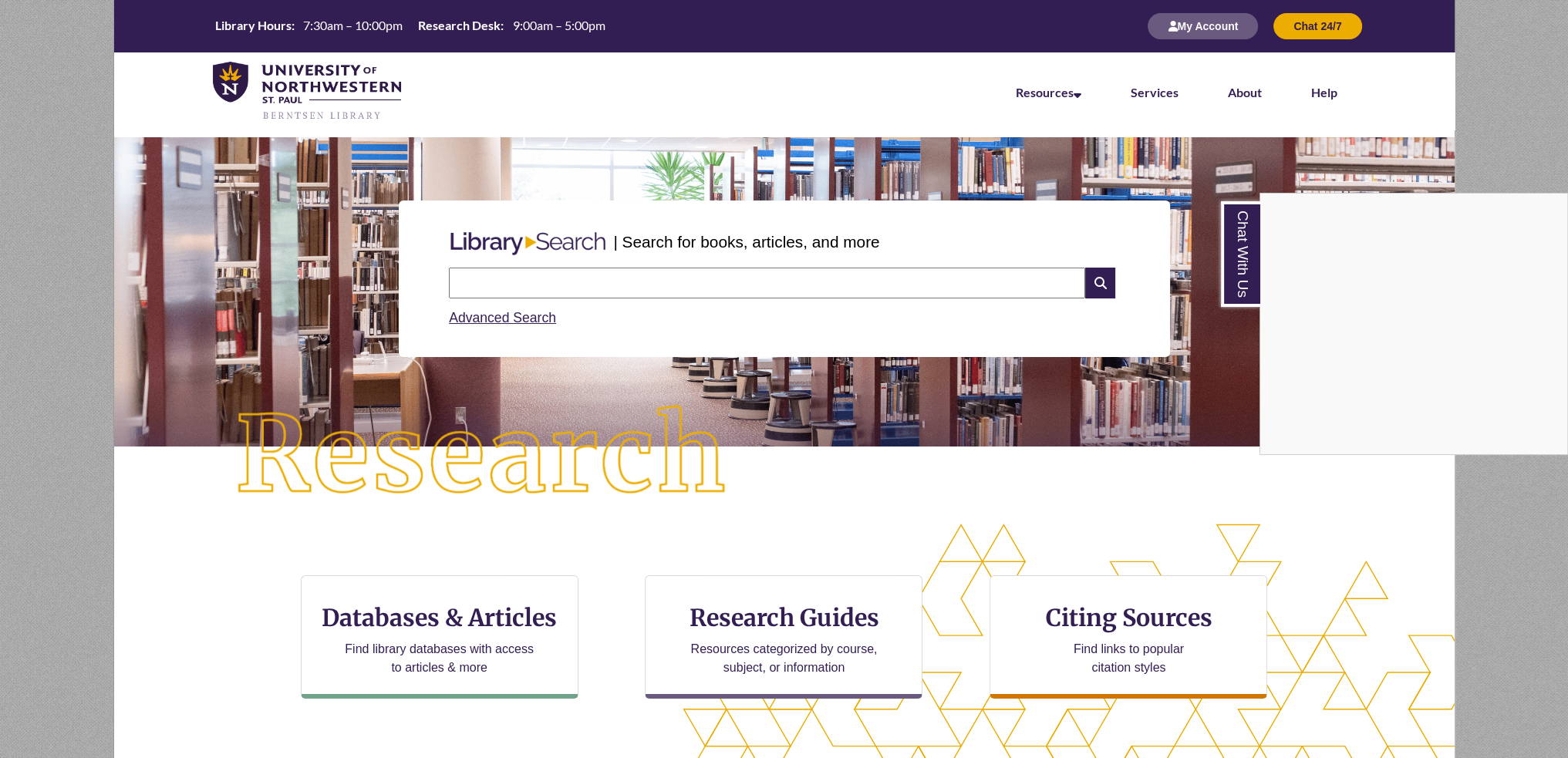
click at [500, 22] on div "Chat With Us" at bounding box center [784, 379] width 1568 height 758
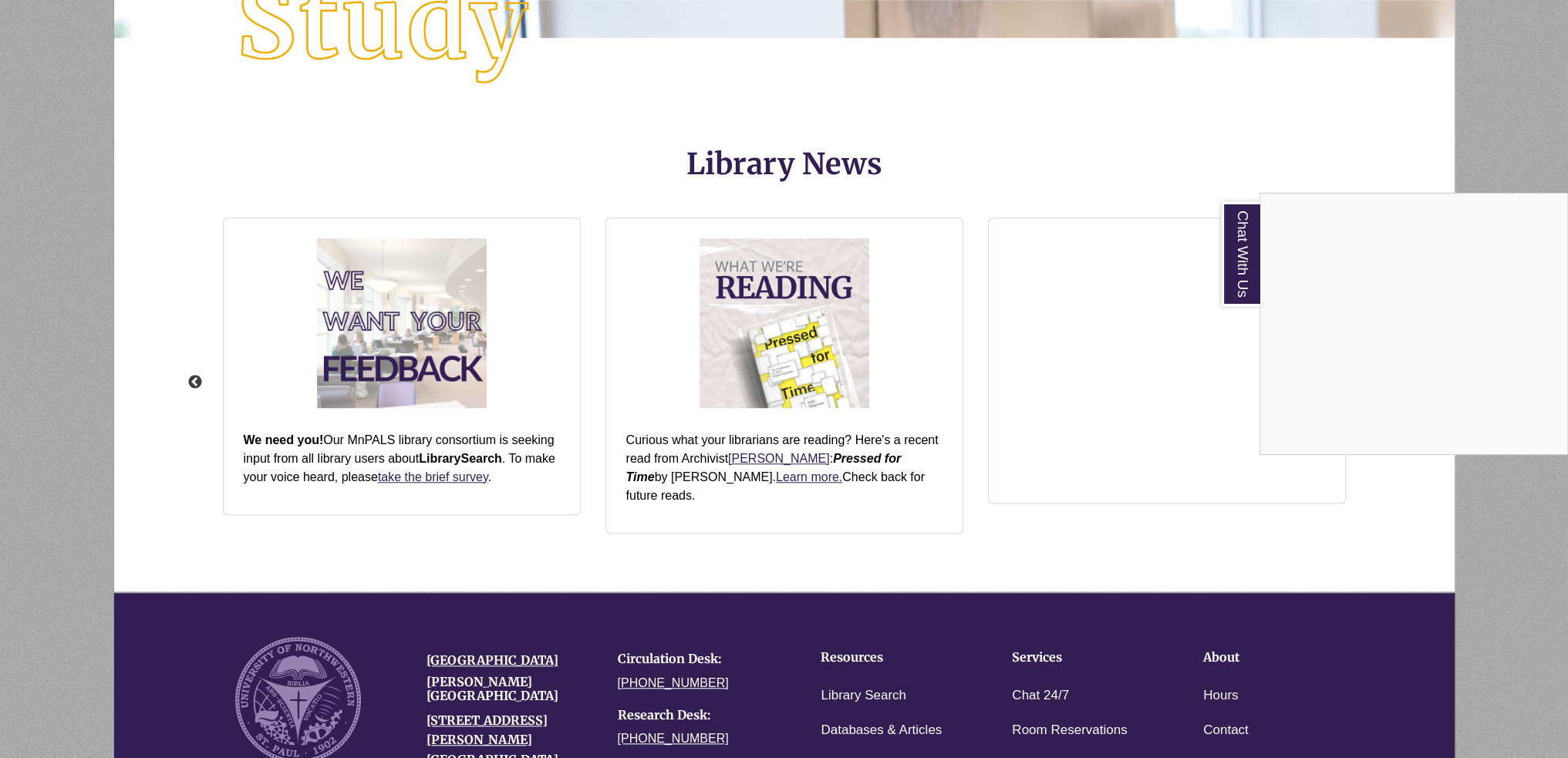
scroll to position [1987, 0]
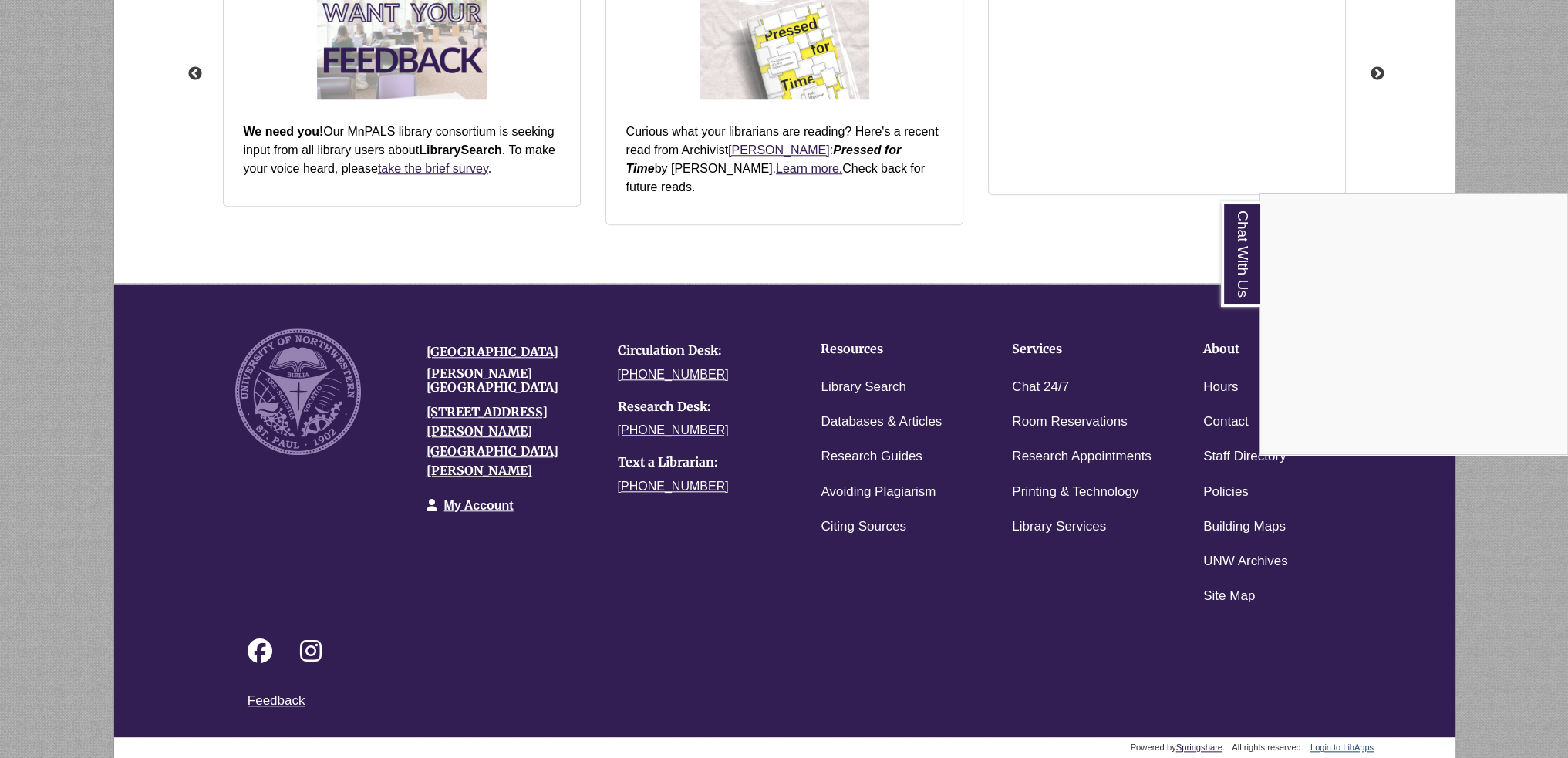
drag, startPoint x: 446, startPoint y: 693, endPoint x: 435, endPoint y: 667, distance: 28.2
click at [447, 693] on div "Chat With Us" at bounding box center [784, 379] width 1568 height 758
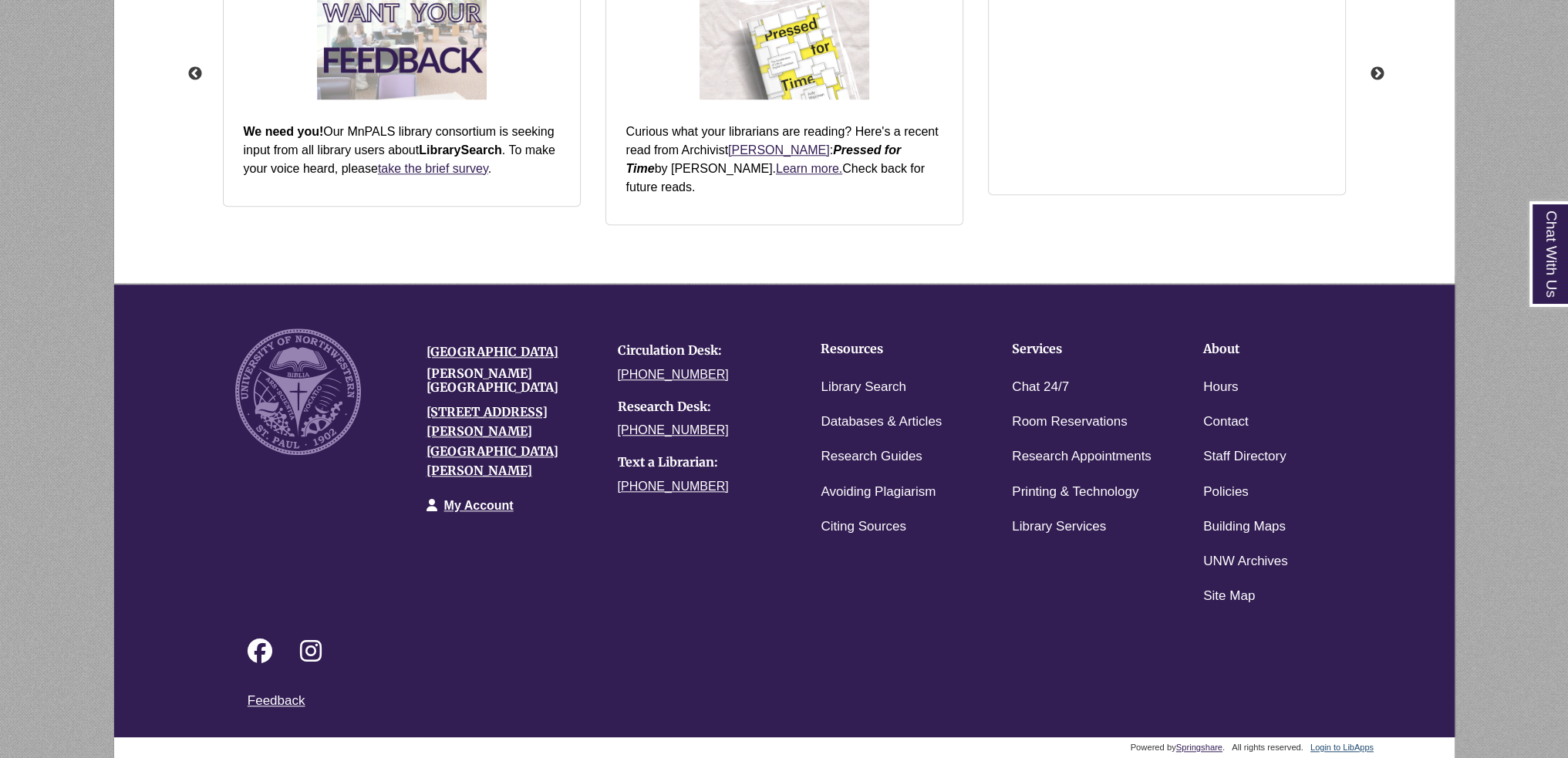
click at [566, 628] on div "Follow on Facebook Follow on Instagram" at bounding box center [797, 652] width 1124 height 77
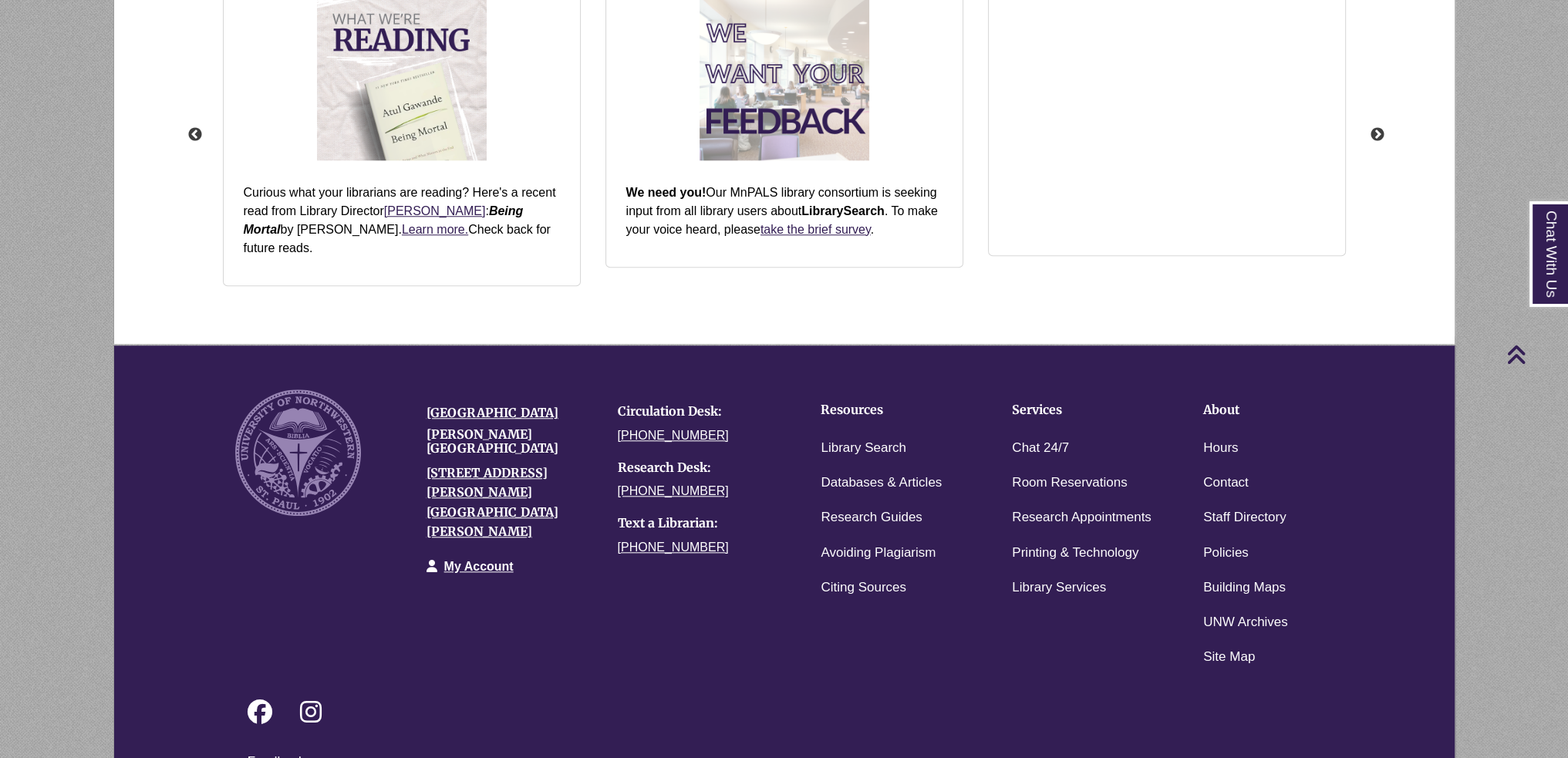
scroll to position [1695, 0]
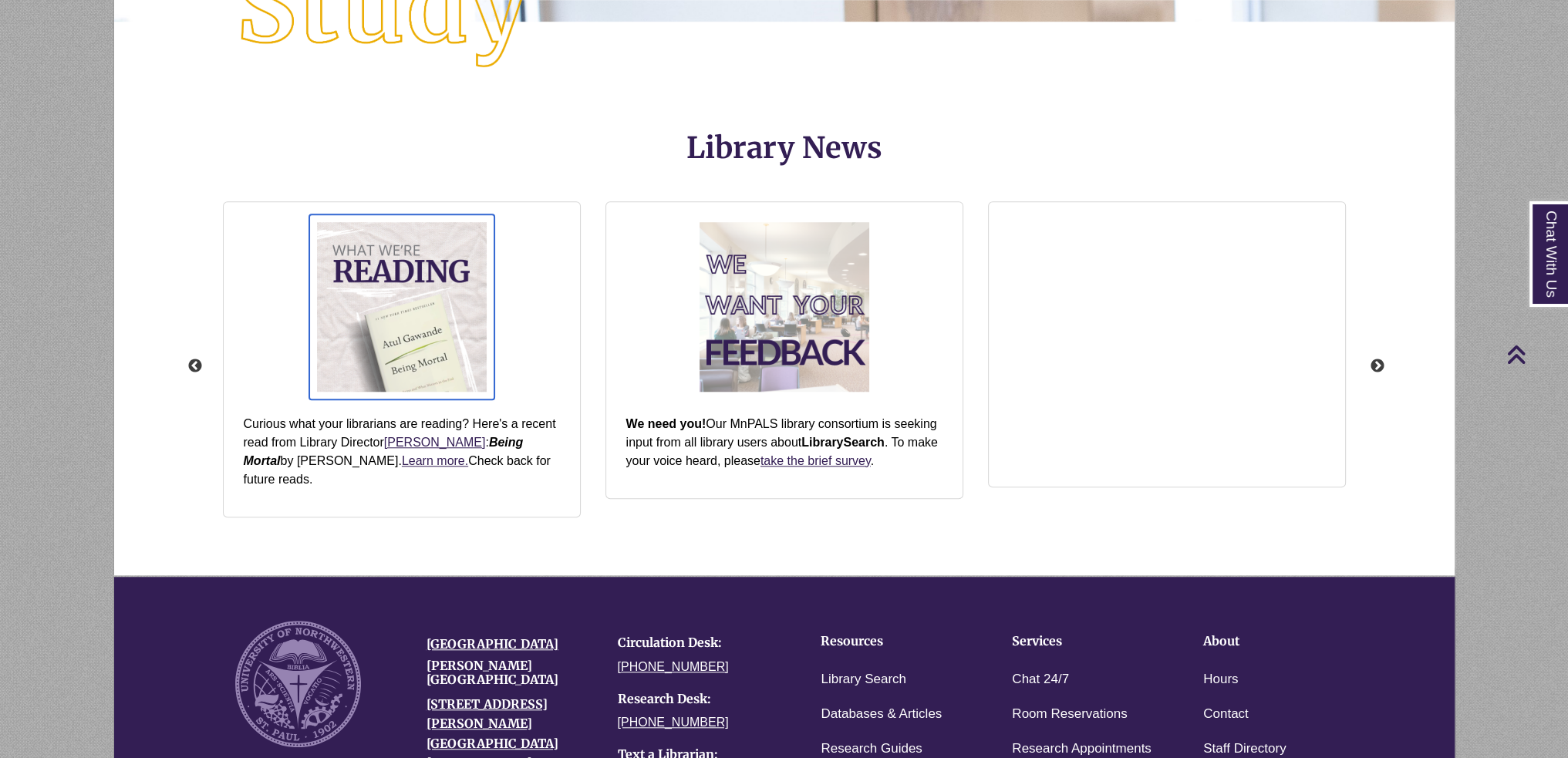
click at [400, 305] on img "slideshow" at bounding box center [401, 306] width 185 height 185
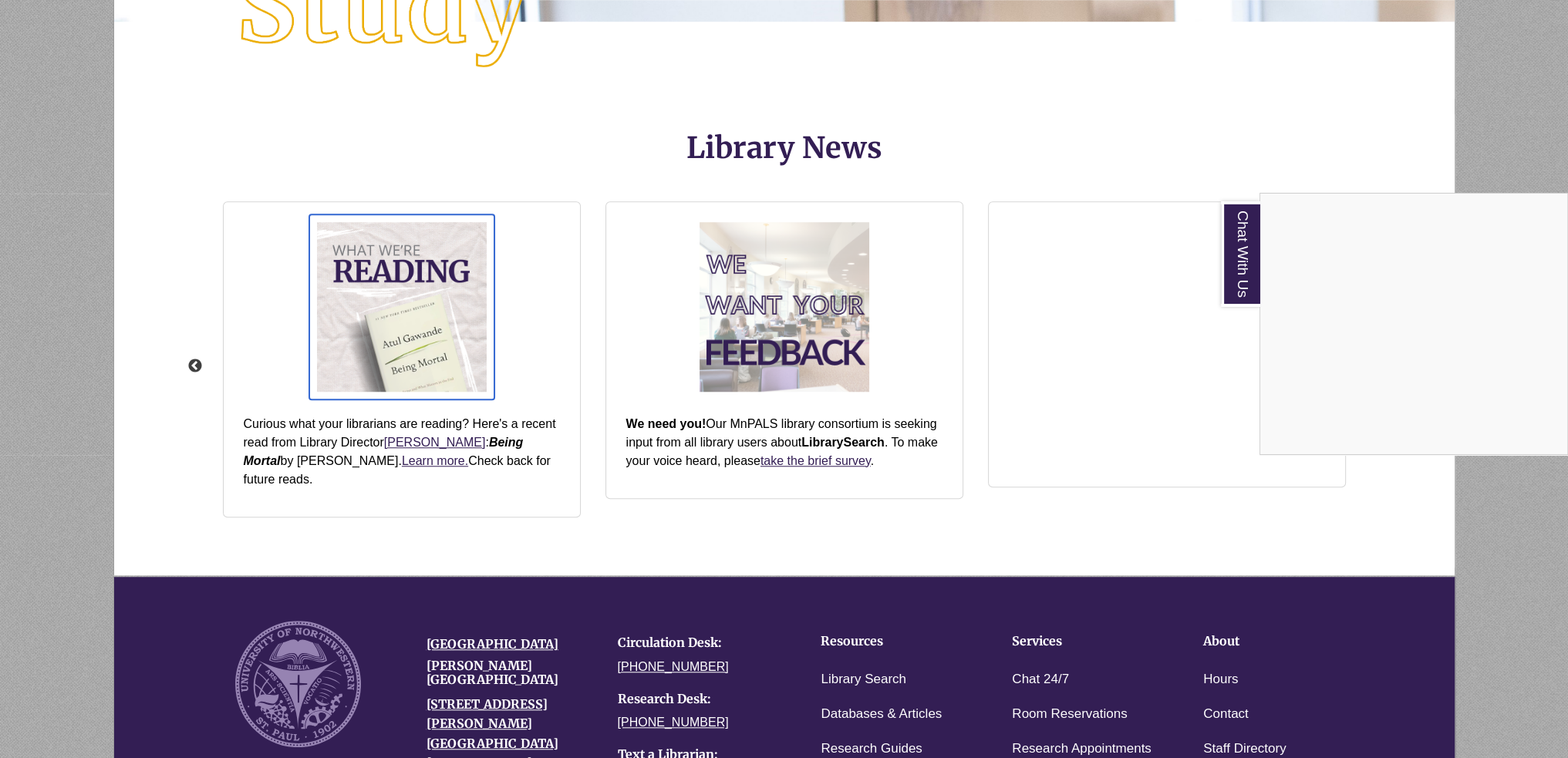
scroll to position [1850, 0]
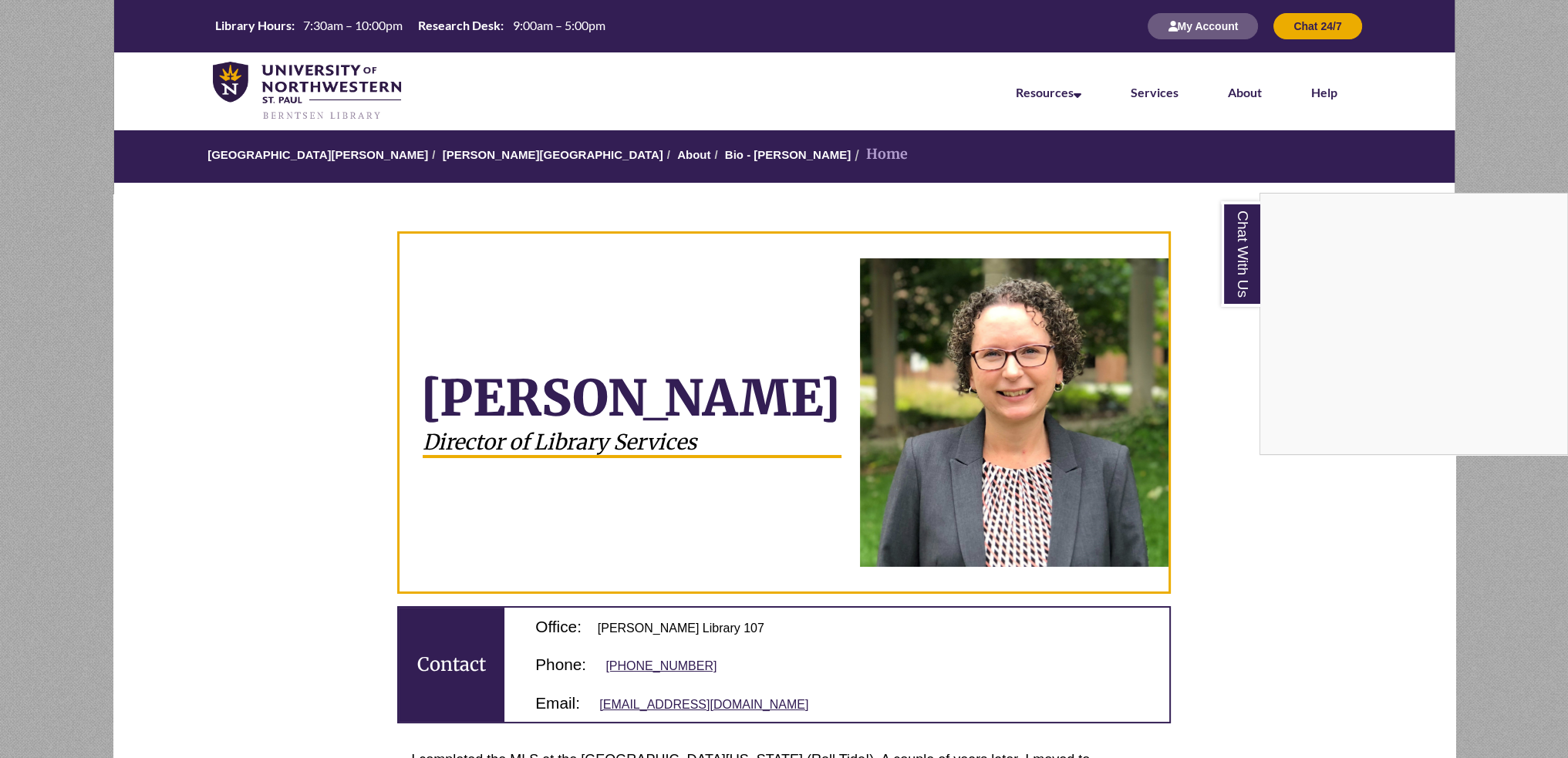
click at [1429, 564] on div "Chat With Us" at bounding box center [784, 379] width 1568 height 758
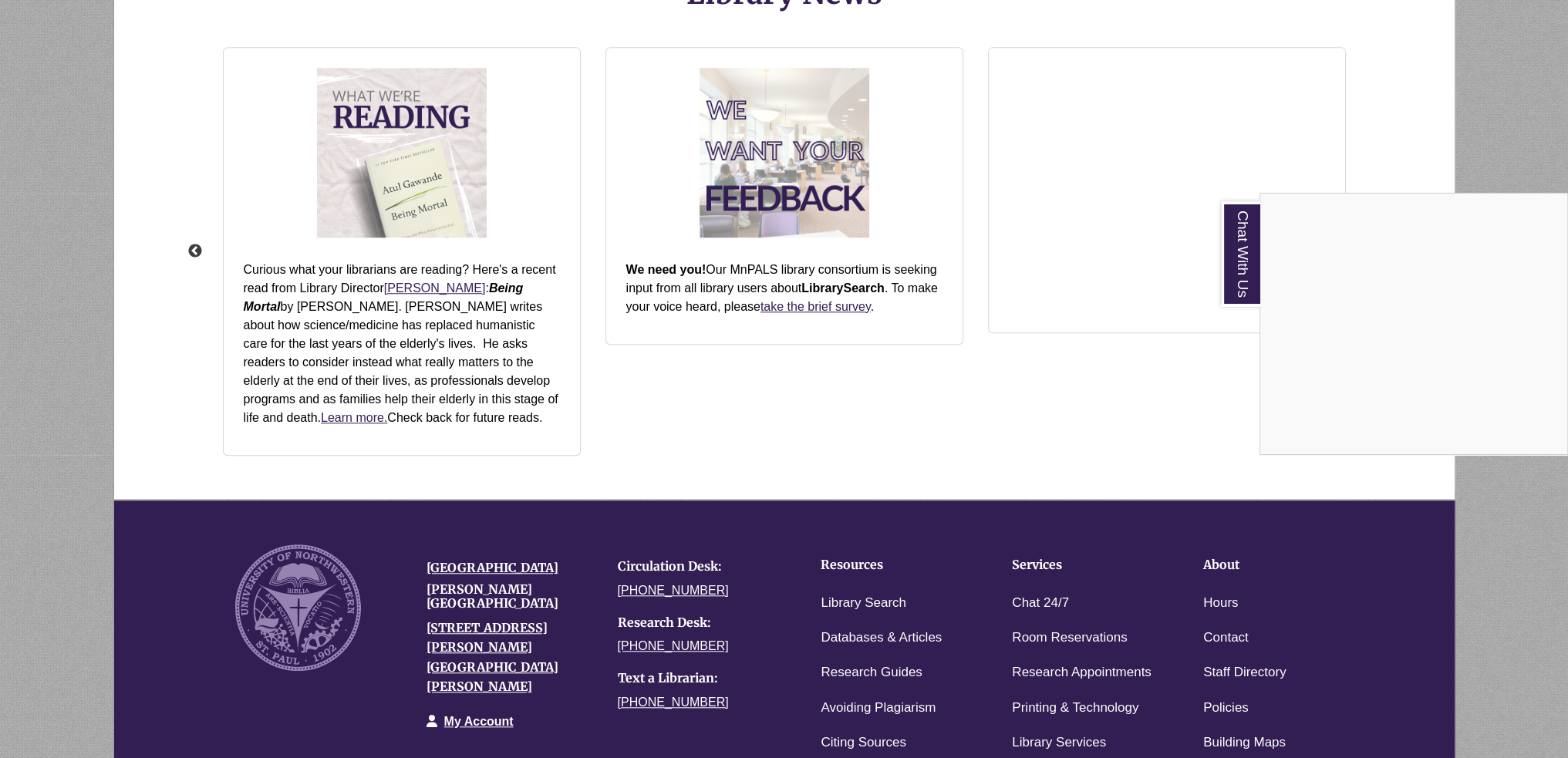
click at [812, 409] on div "Chat With Us" at bounding box center [784, 379] width 1568 height 758
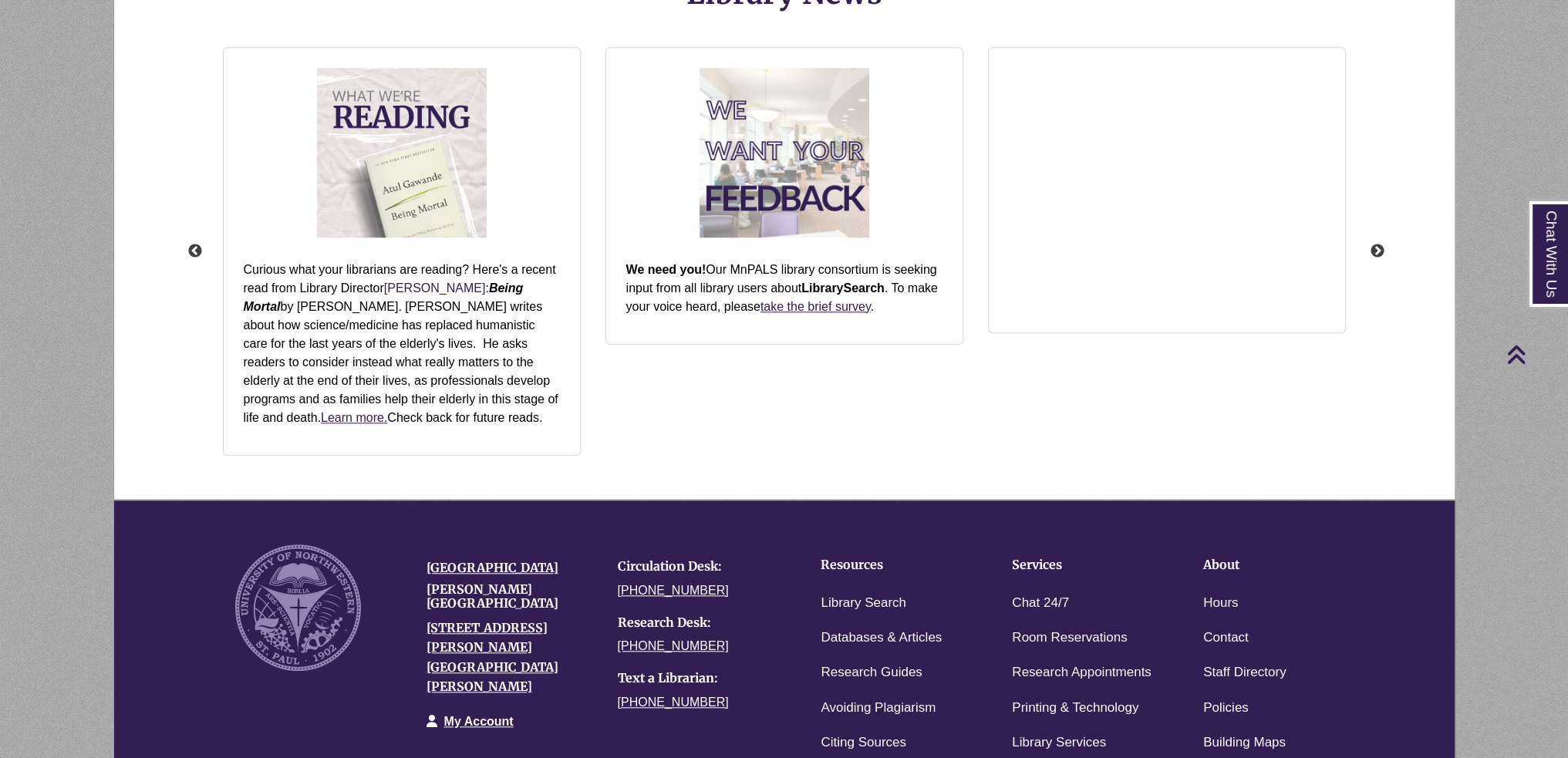
drag, startPoint x: 432, startPoint y: 298, endPoint x: 432, endPoint y: 289, distance: 9.0
click at [432, 298] on p "Curious what your librarians are reading? Here's a recent read from Library Dir…" at bounding box center [401, 343] width 316 height 166
click at [432, 288] on link "Ruth McGuire" at bounding box center [435, 288] width 102 height 13
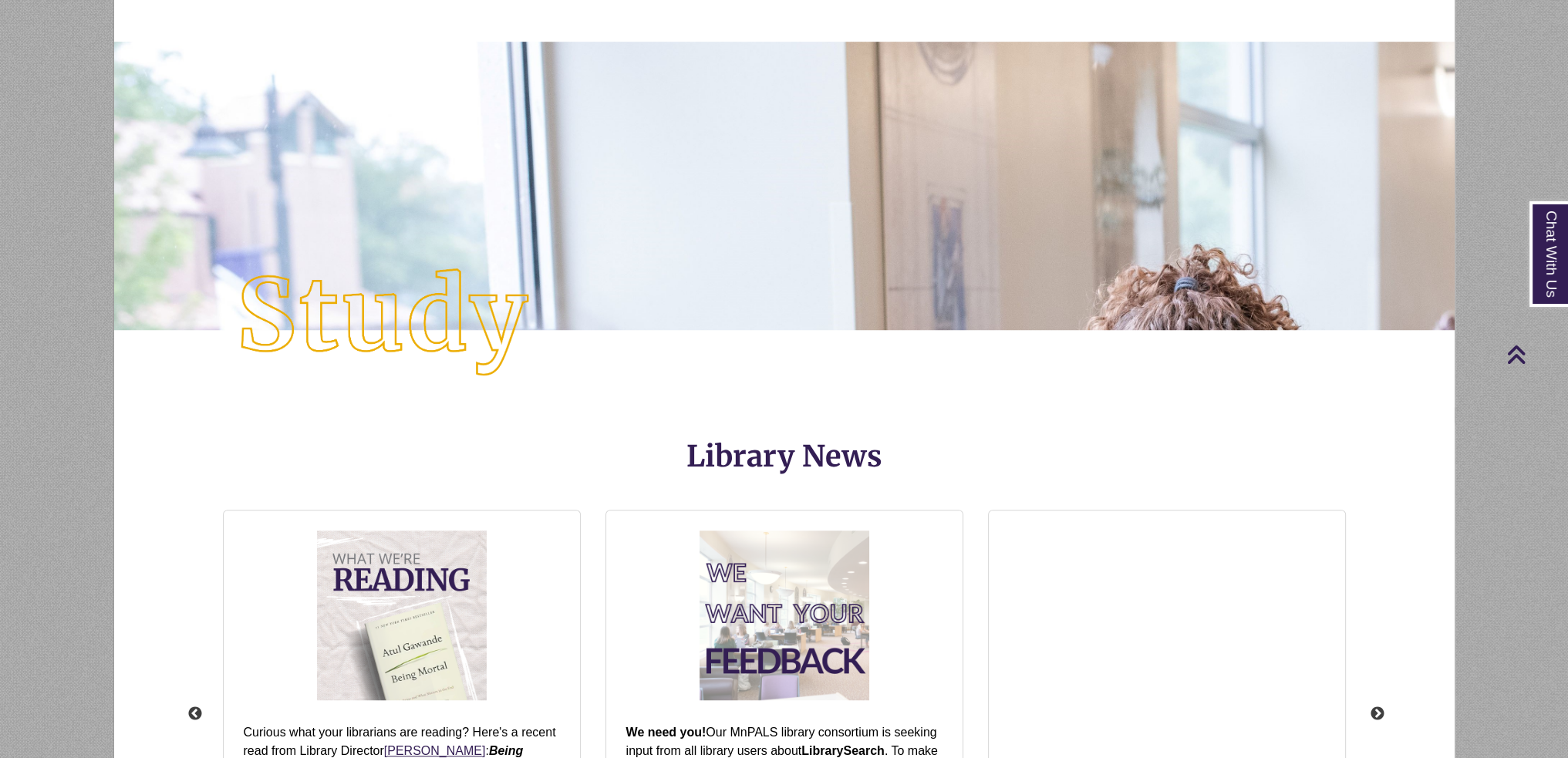
scroll to position [1618, 0]
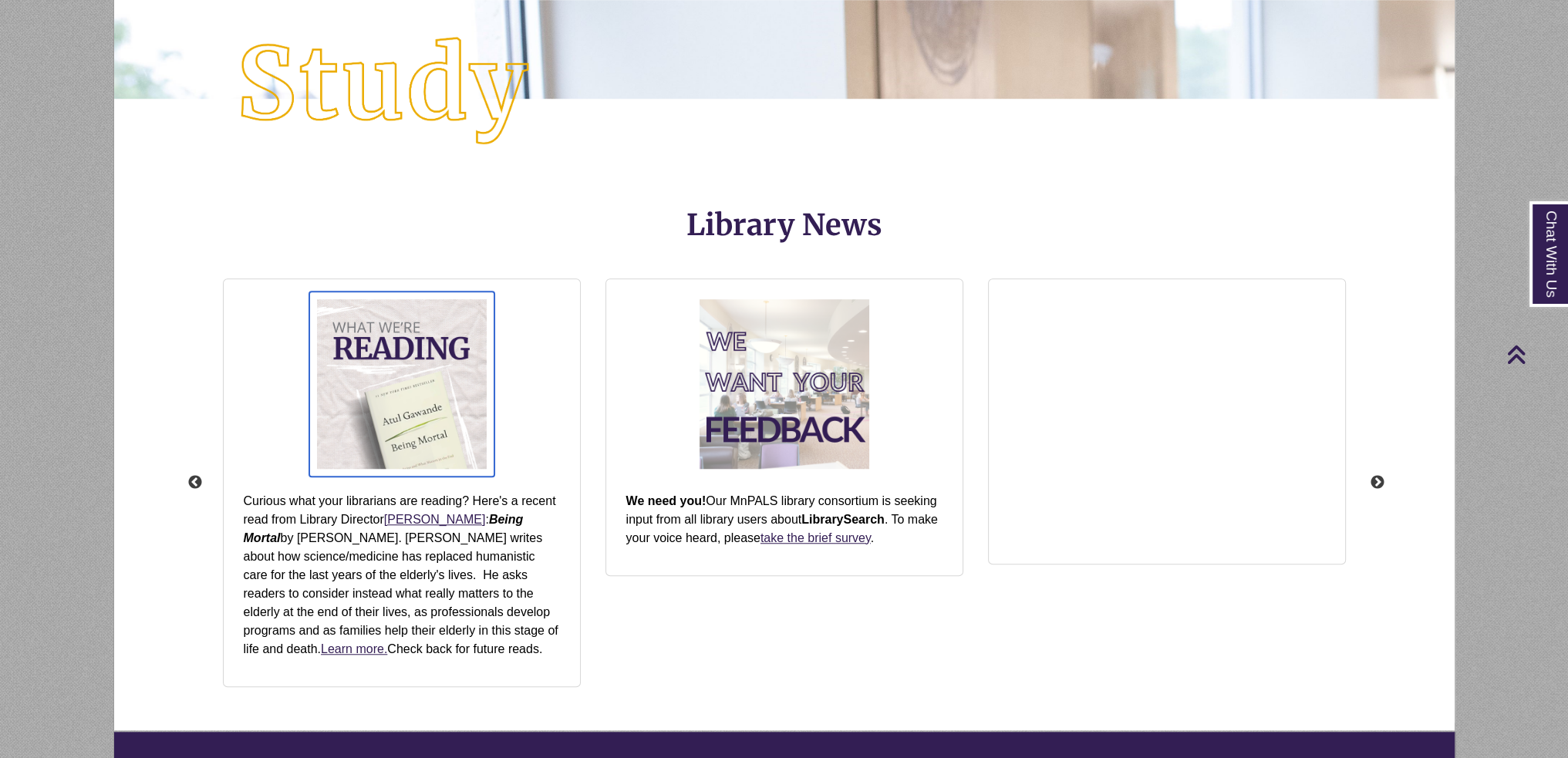
click at [412, 361] on img "slideshow" at bounding box center [401, 383] width 185 height 185
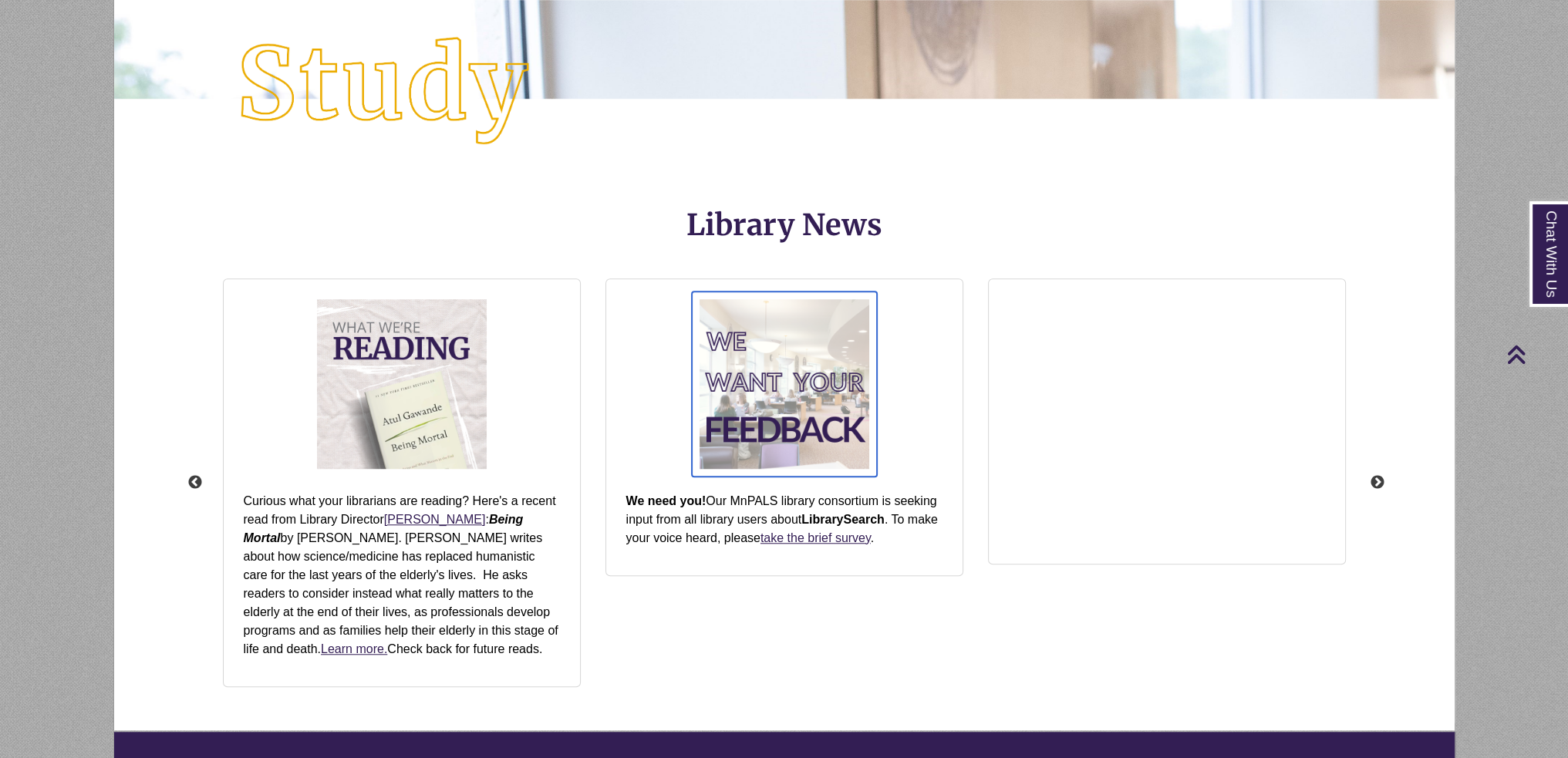
click at [790, 400] on img "slideshow" at bounding box center [784, 383] width 185 height 185
click at [786, 714] on div "Previous Did you know that you can borrow board games from the library? Check o…" at bounding box center [784, 486] width 1340 height 471
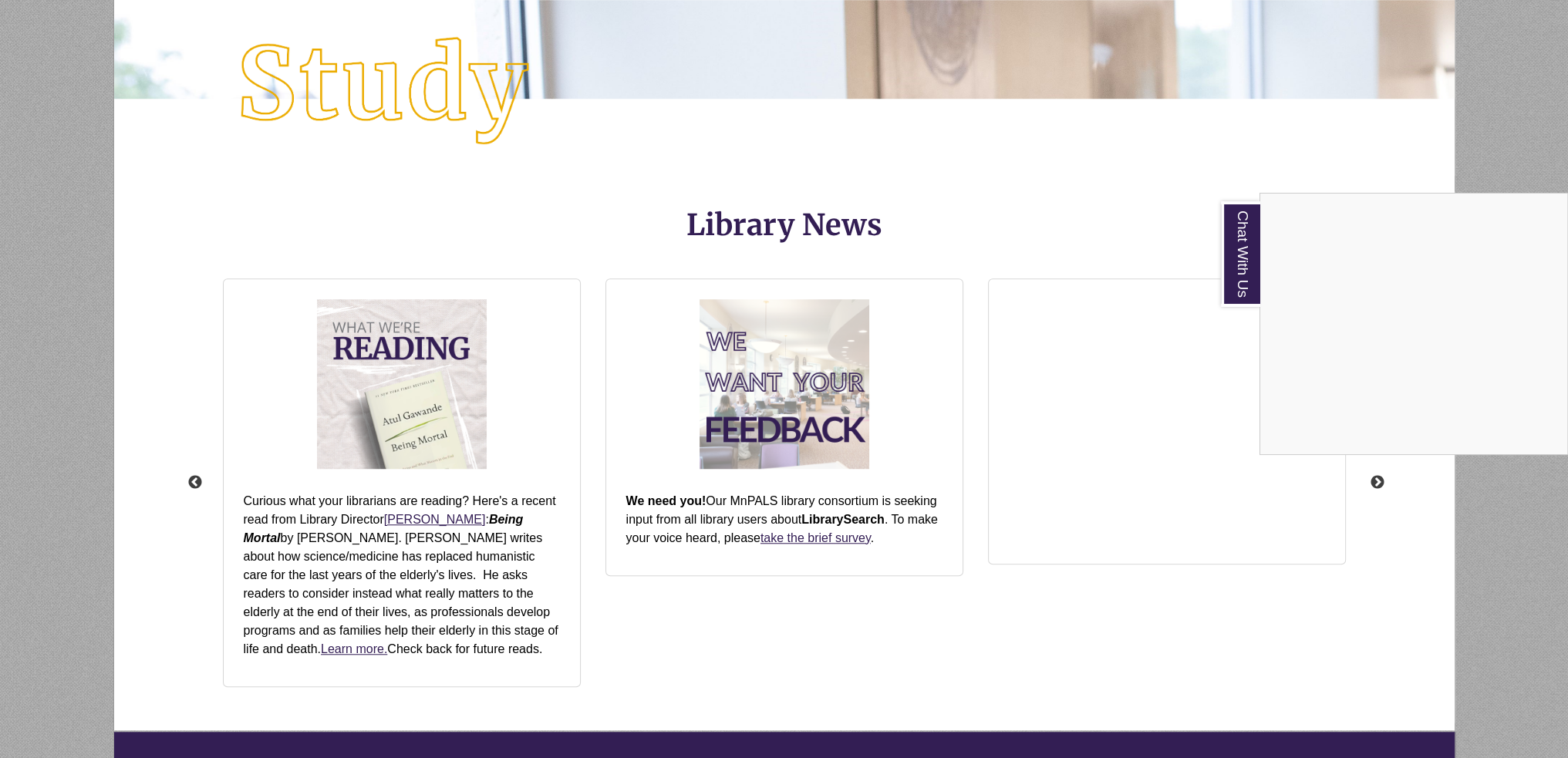
click at [1083, 581] on div "Chat With Us" at bounding box center [784, 379] width 1568 height 758
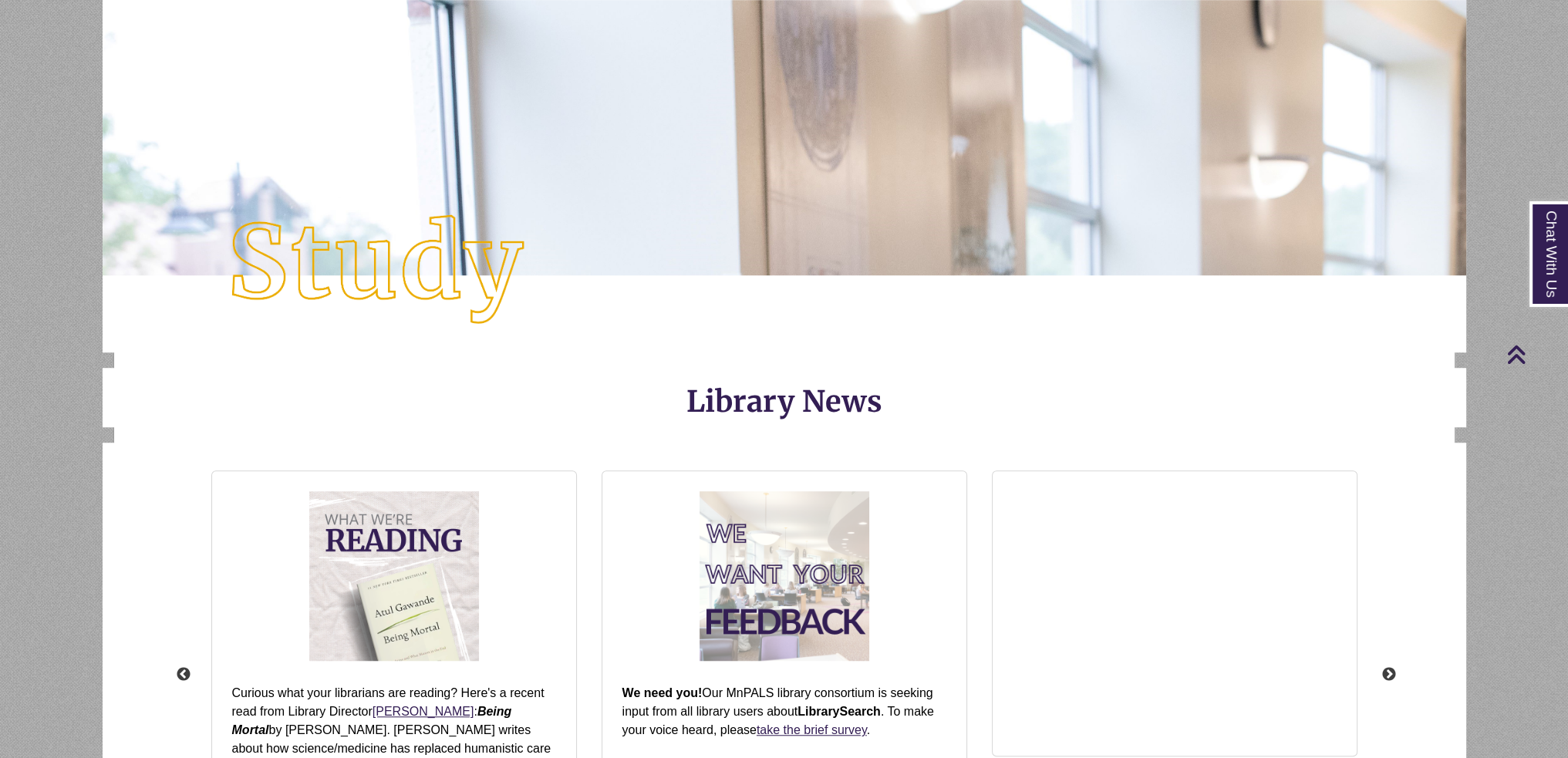
scroll to position [2105, 0]
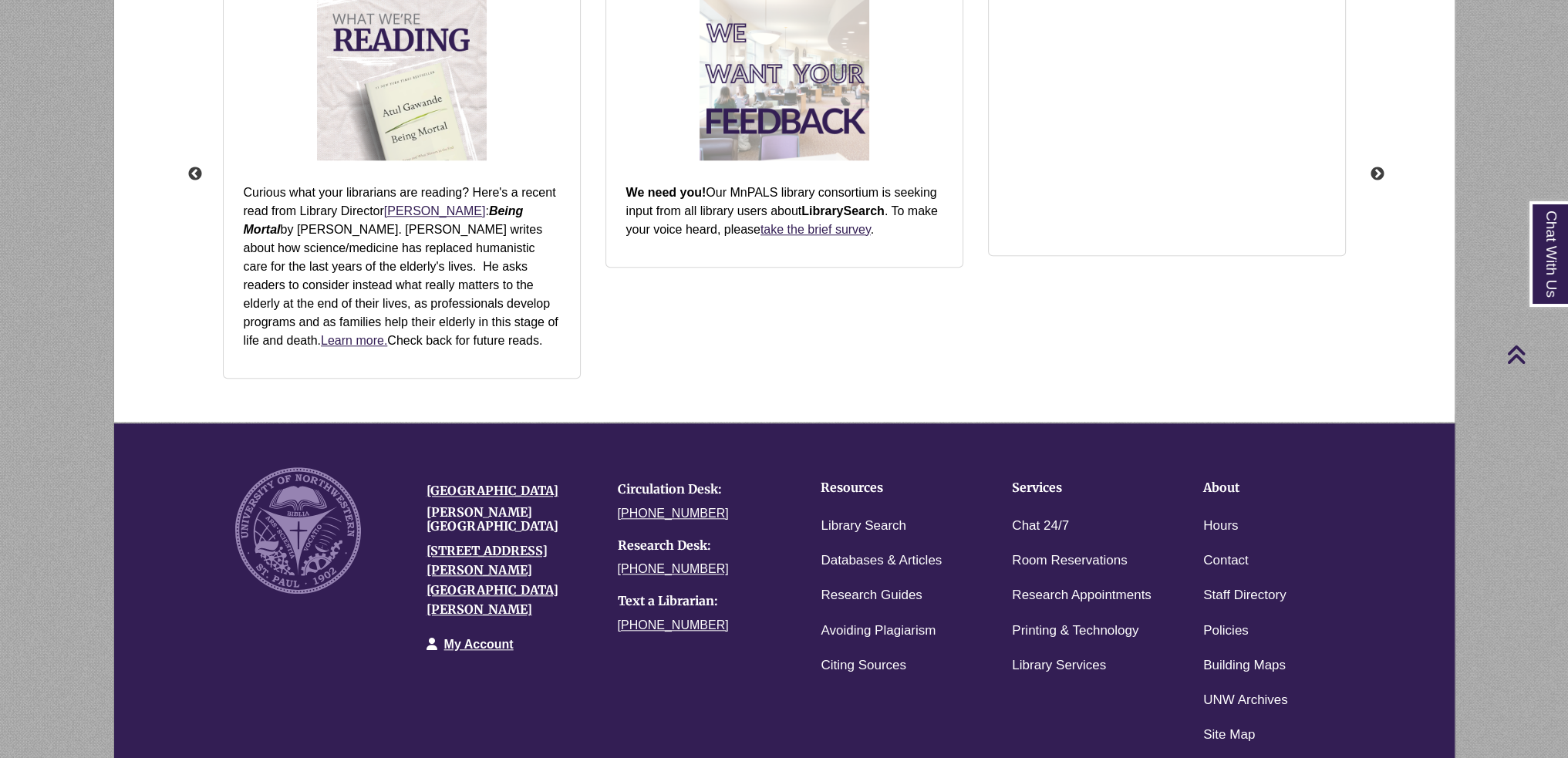
scroll to position [1923, 0]
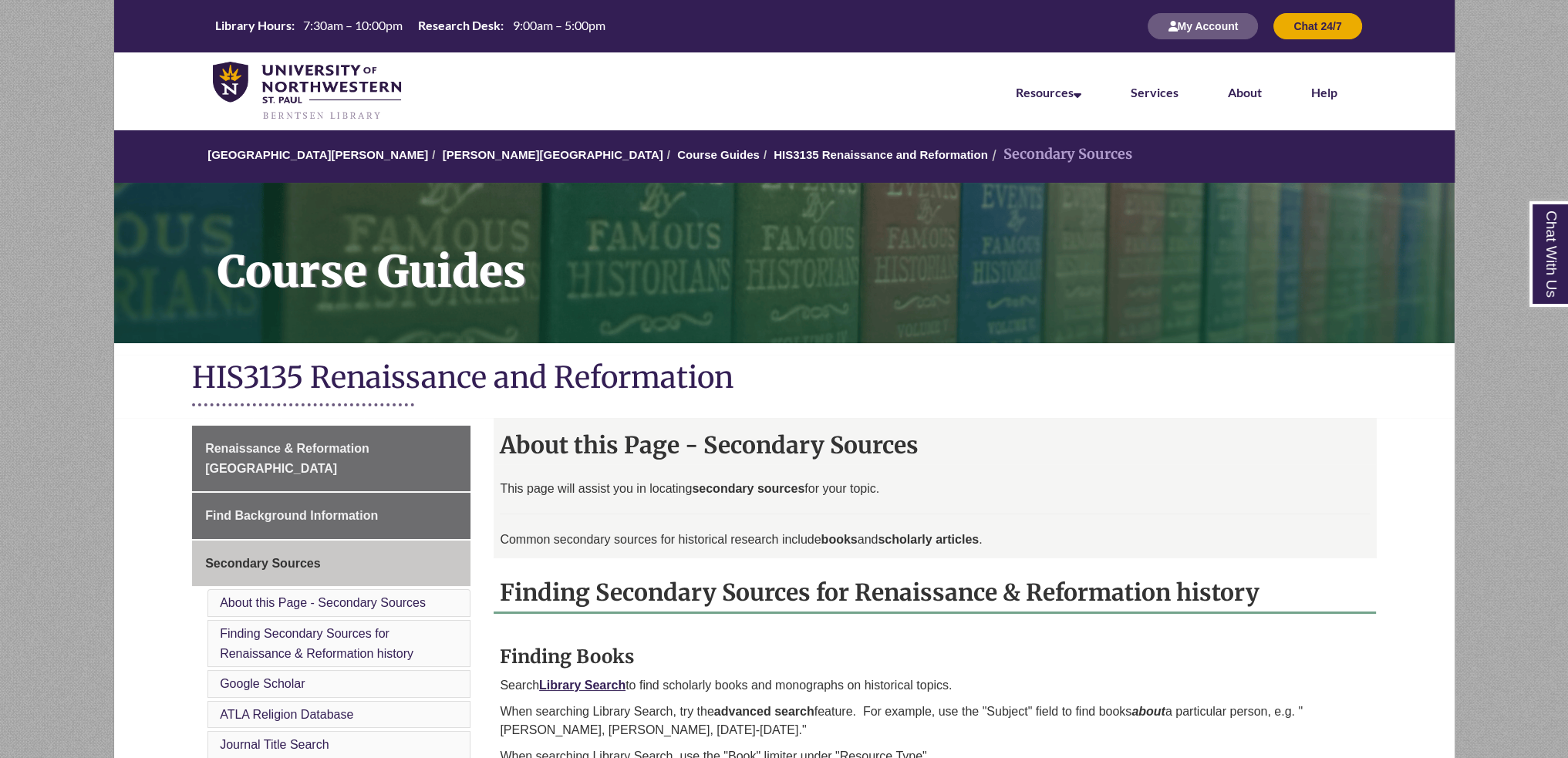
scroll to position [385, 0]
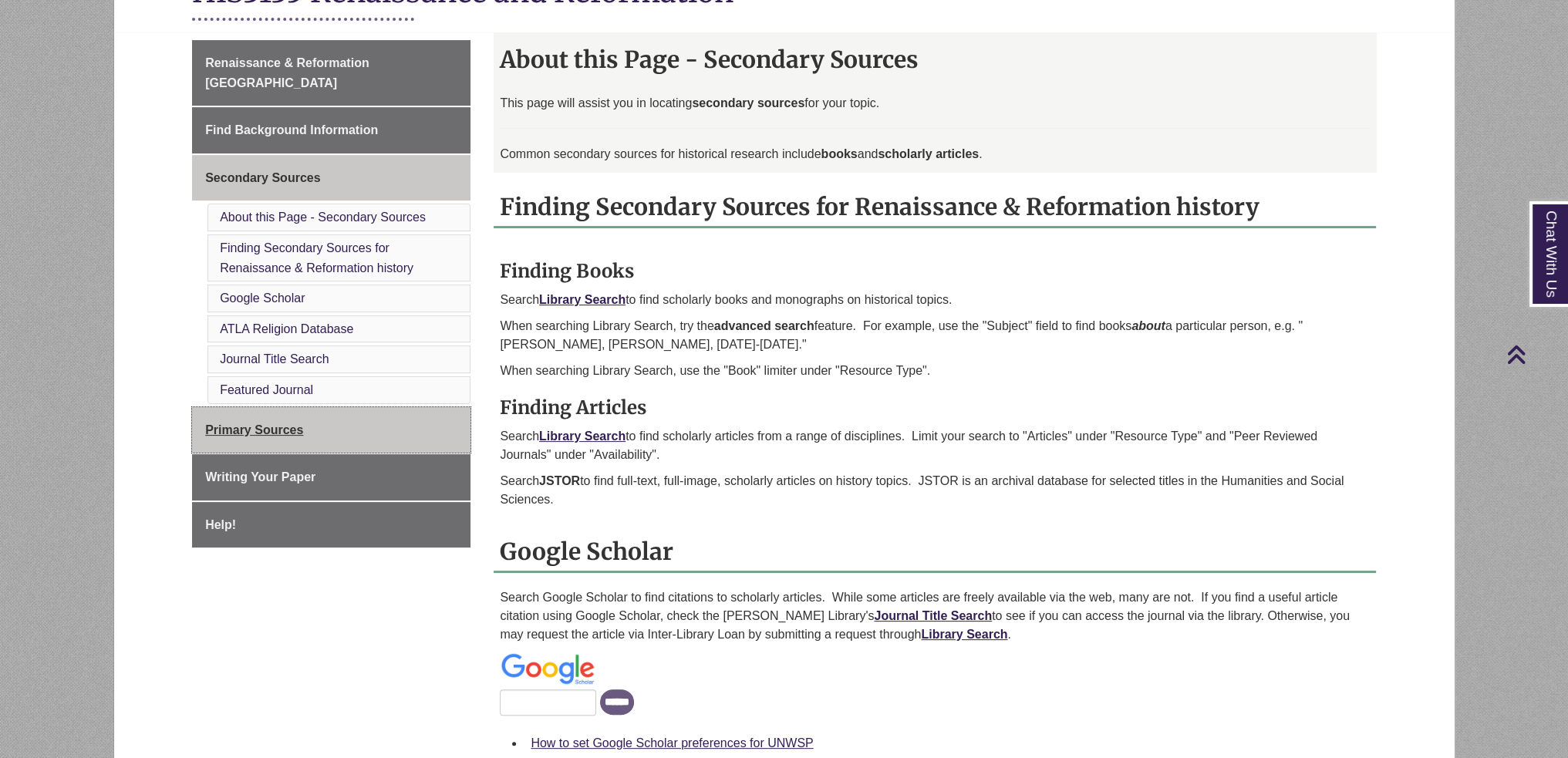
click at [409, 408] on link "Primary Sources" at bounding box center [330, 430] width 278 height 46
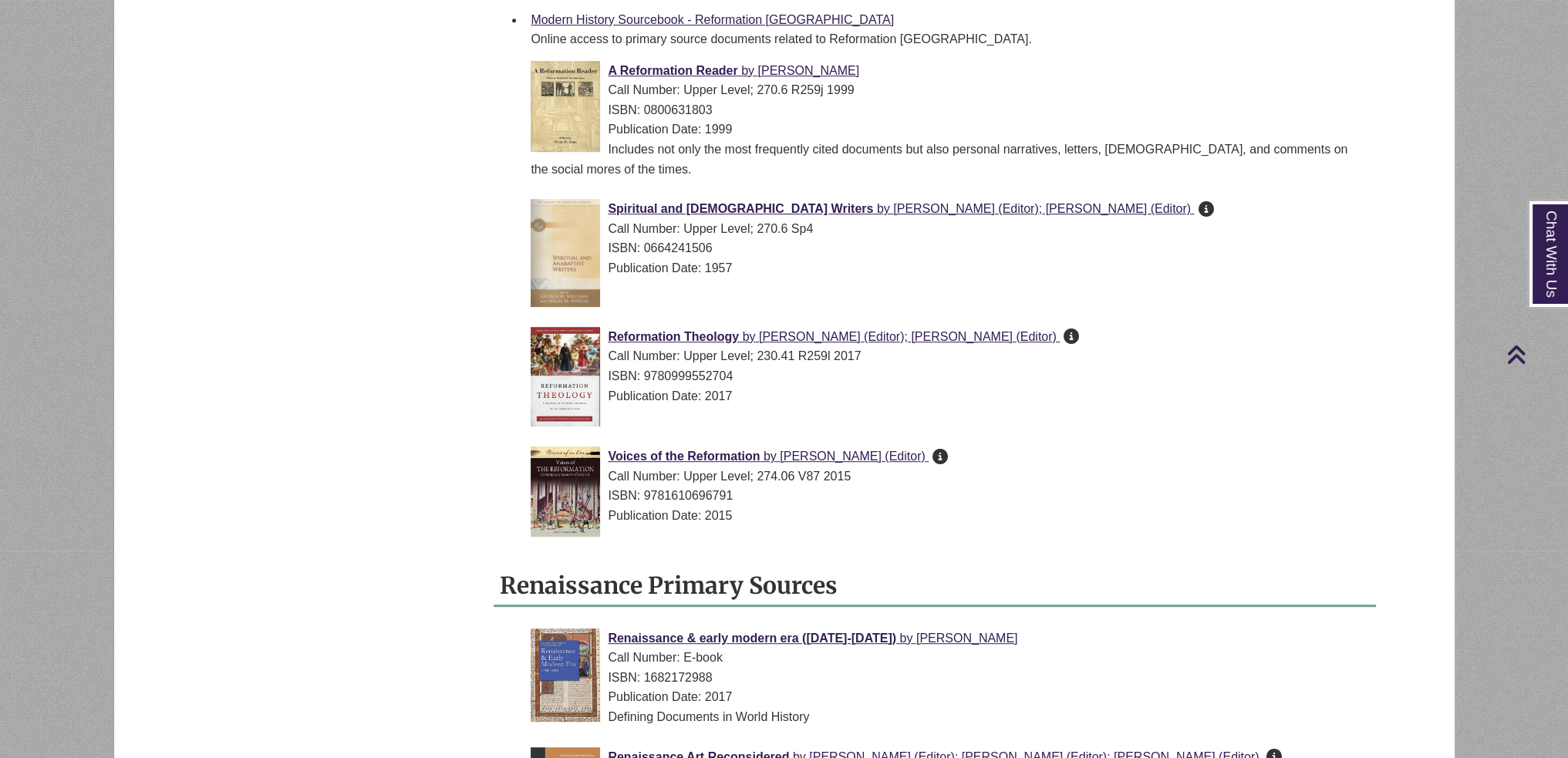
scroll to position [770, 0]
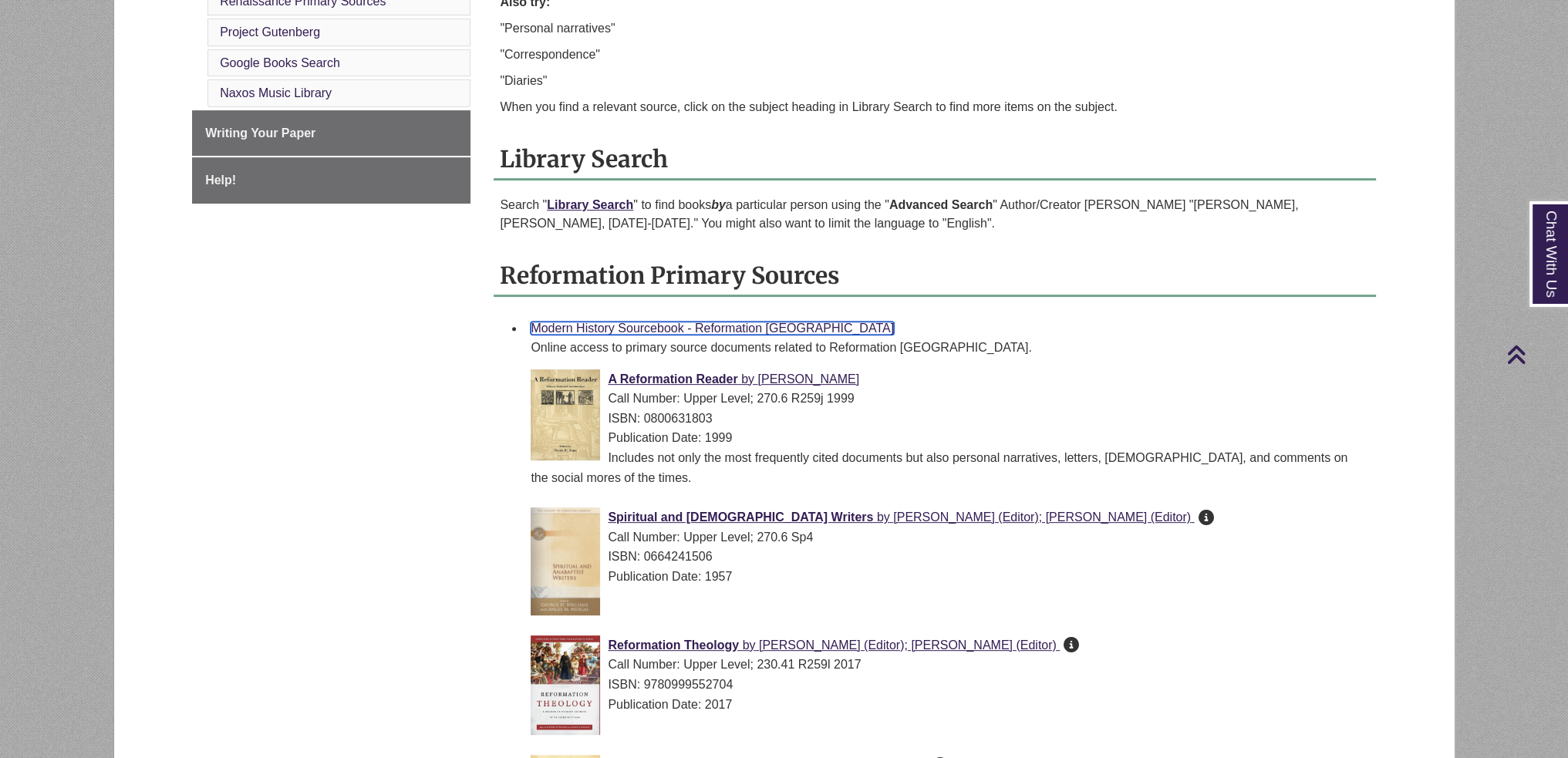
click at [632, 328] on link "Modern History Sourcebook - Reformation [GEOGRAPHIC_DATA]" at bounding box center [712, 328] width 364 height 13
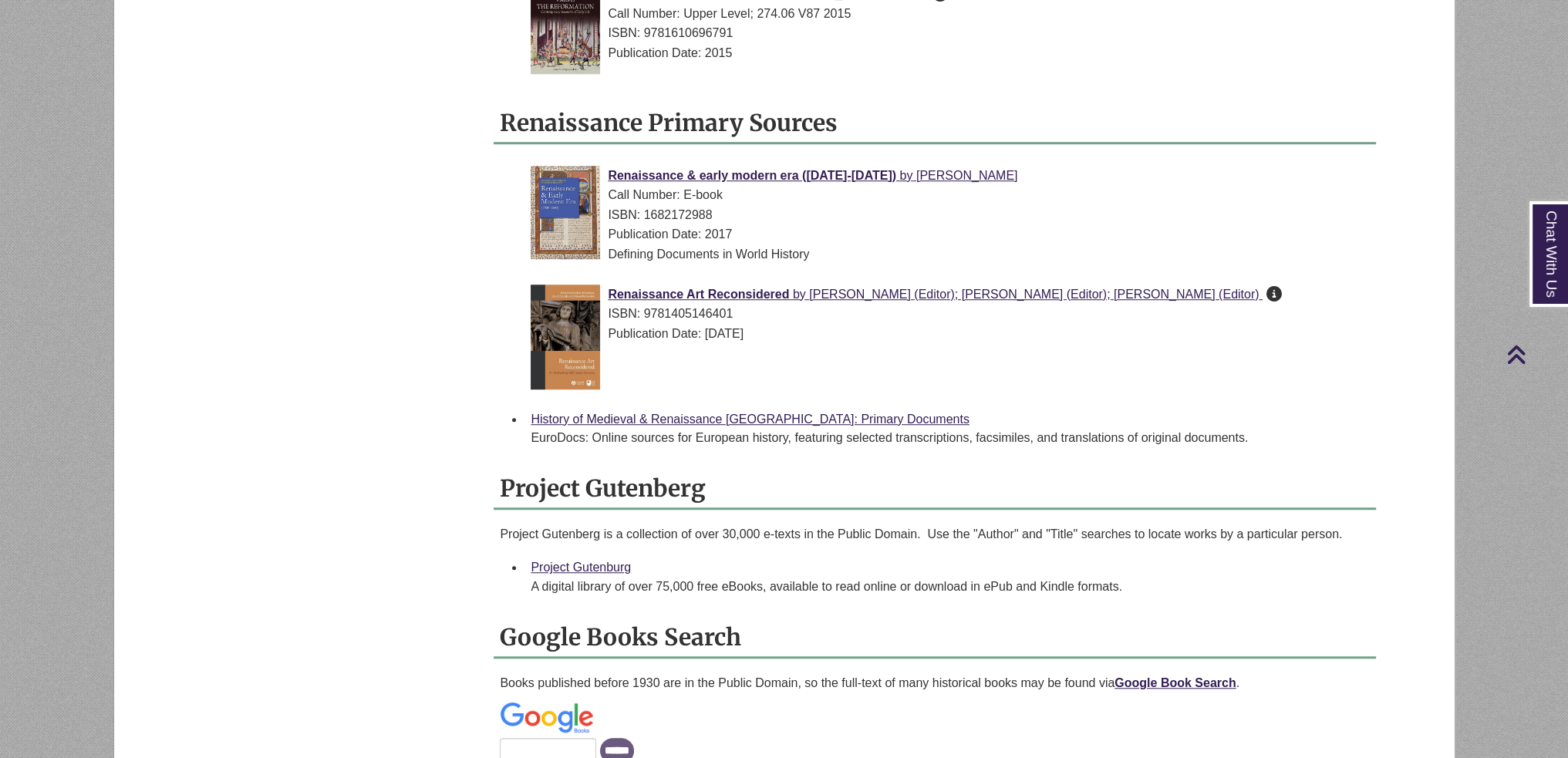
scroll to position [2081, 0]
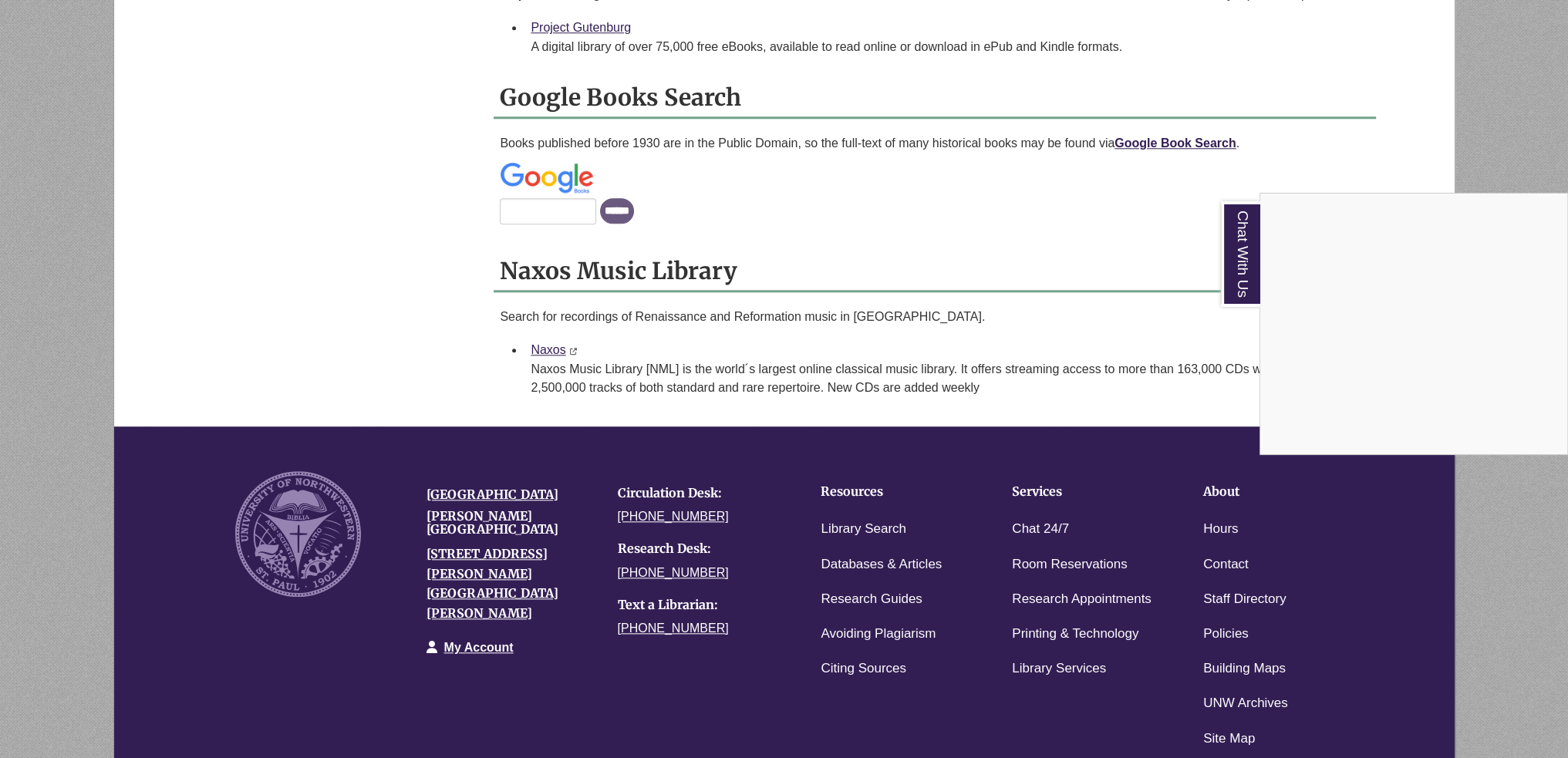
click at [636, 338] on div "Chat With Us" at bounding box center [784, 379] width 1568 height 758
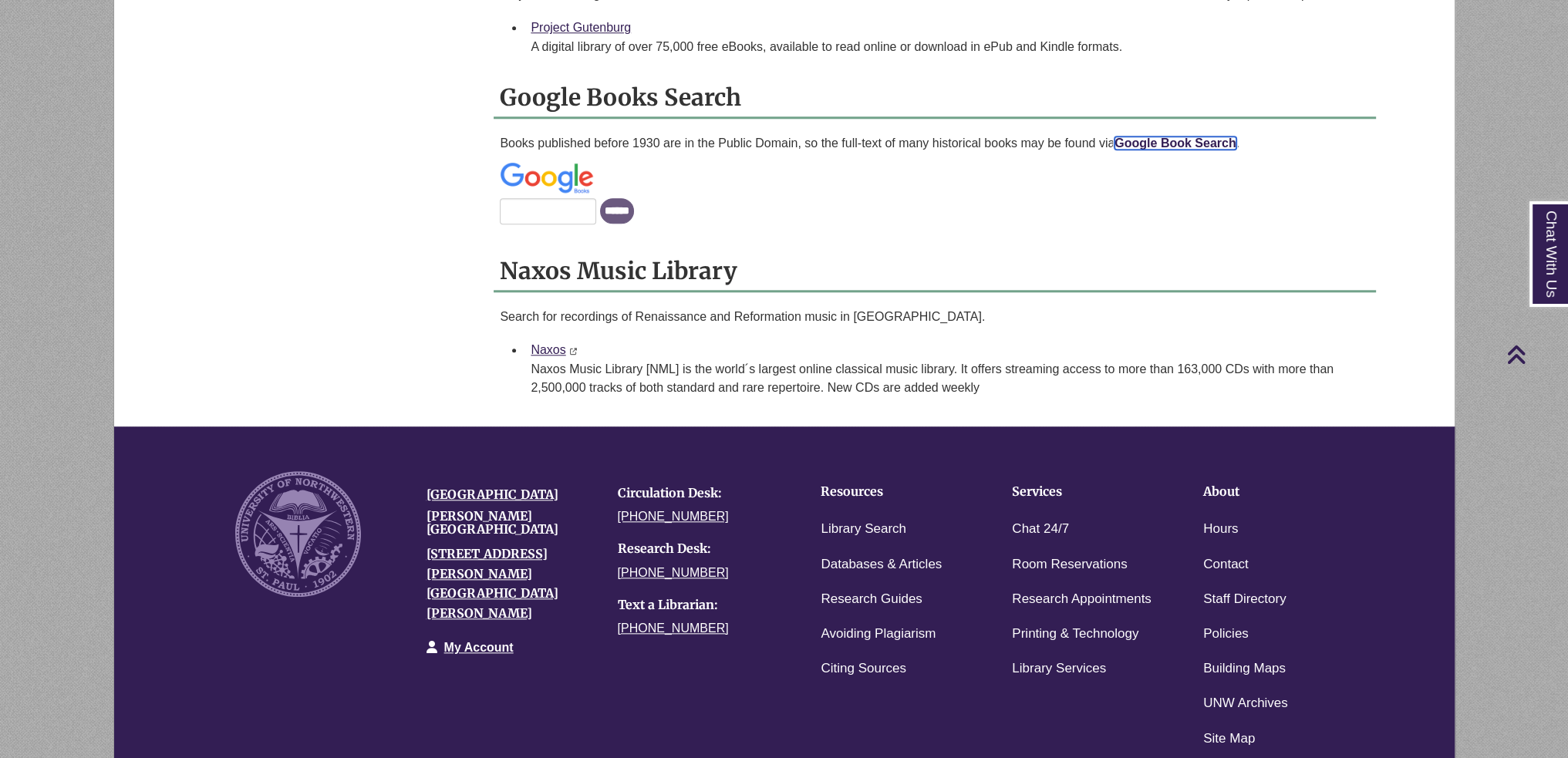
click at [1135, 139] on link "Google Book Search" at bounding box center [1175, 143] width 121 height 13
